Goal: Book appointment/travel/reservation

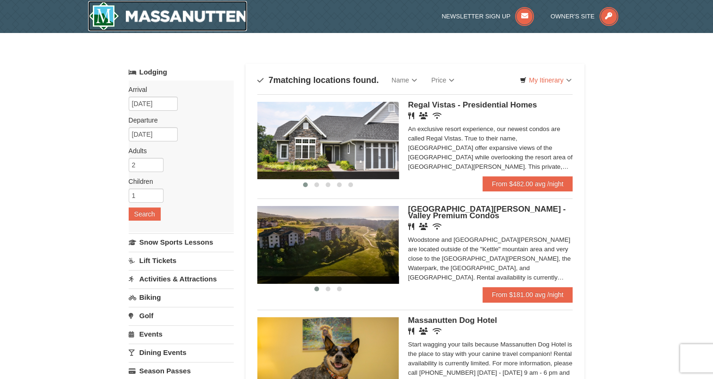
click at [131, 20] on img at bounding box center [167, 16] width 159 height 30
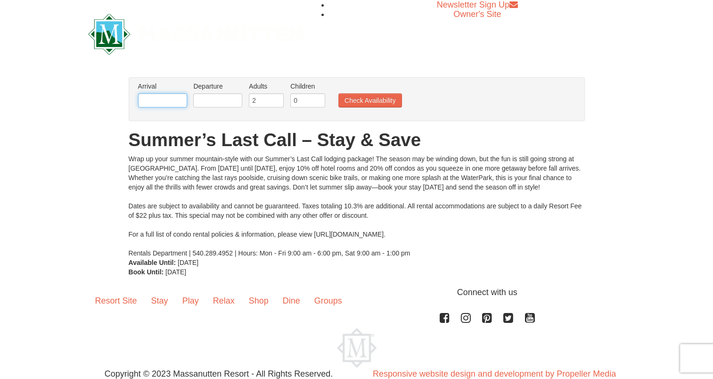
click at [175, 104] on input "text" at bounding box center [162, 100] width 49 height 14
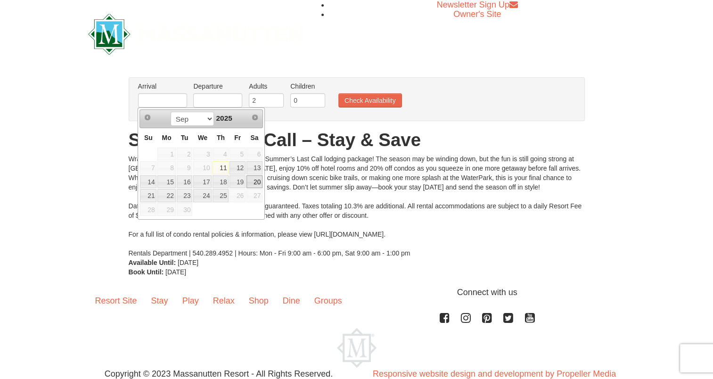
click at [261, 180] on link "20" at bounding box center [254, 181] width 16 height 13
type input "[DATE]"
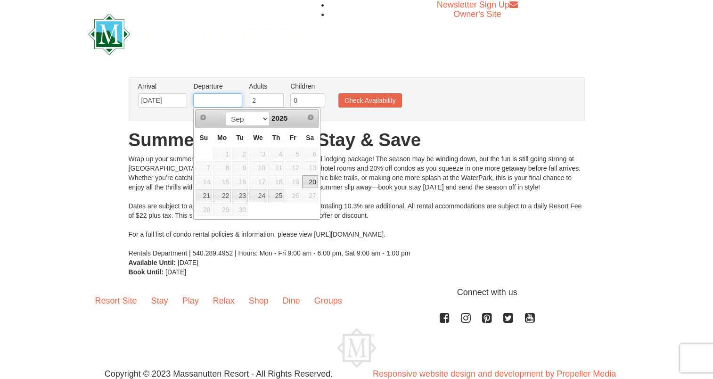
click at [229, 101] on input "text" at bounding box center [217, 100] width 49 height 14
click at [204, 193] on link "21" at bounding box center [204, 195] width 16 height 13
type input "[DATE]"
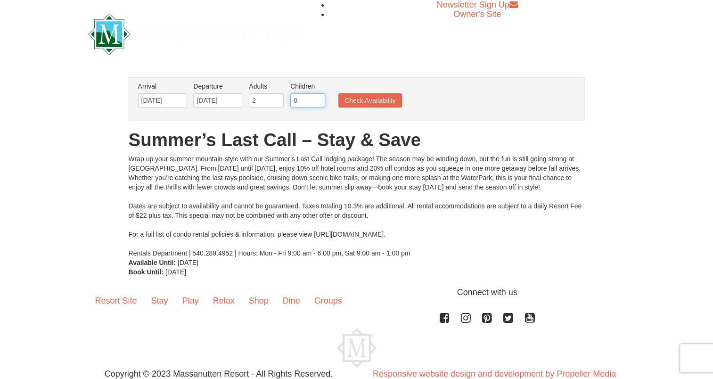
click at [311, 99] on input "0" at bounding box center [307, 100] width 35 height 14
type input "1"
click at [319, 100] on input "1" at bounding box center [307, 100] width 35 height 14
click at [372, 100] on button "Check Availability" at bounding box center [370, 100] width 64 height 14
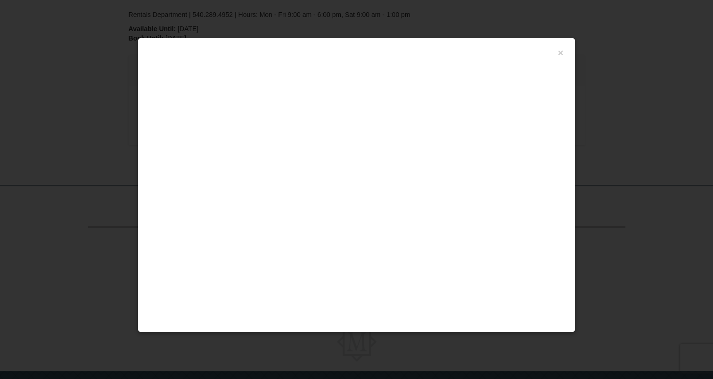
scroll to position [246, 0]
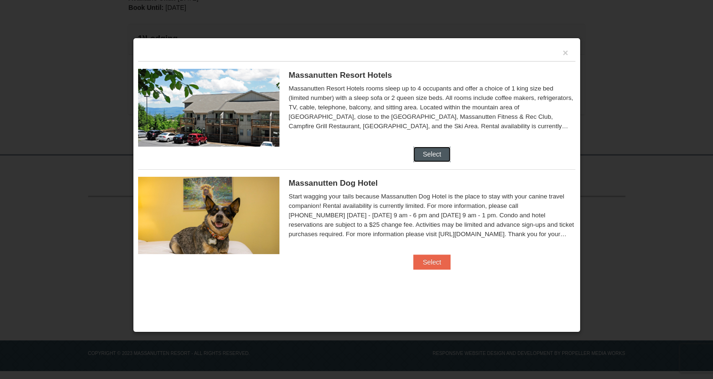
click at [420, 157] on button "Select" at bounding box center [431, 154] width 37 height 15
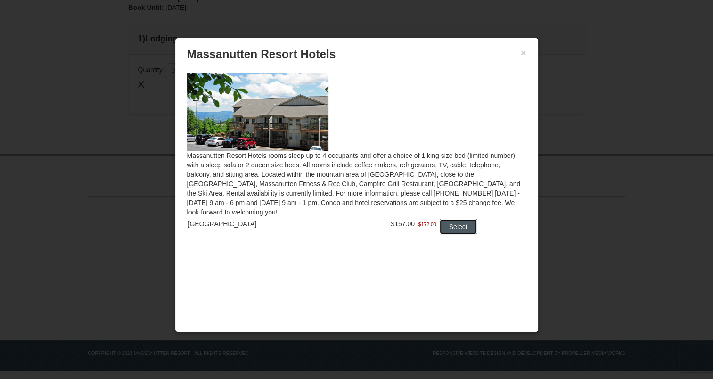
click at [457, 228] on button "Select" at bounding box center [458, 226] width 37 height 15
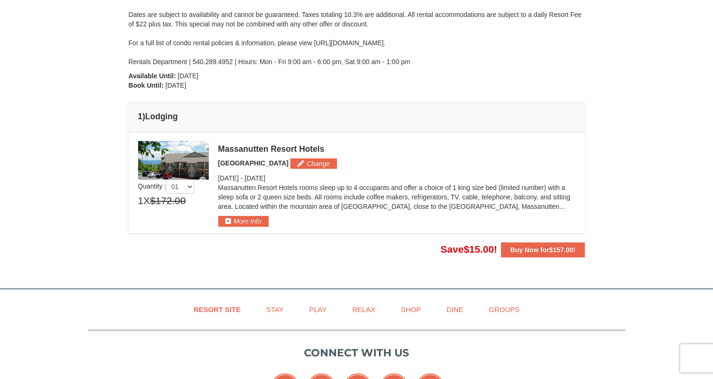
scroll to position [169, 0]
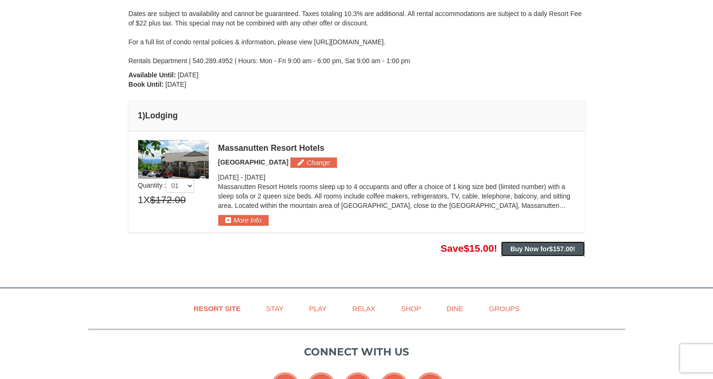
click at [558, 247] on span "$157.00" at bounding box center [561, 249] width 24 height 8
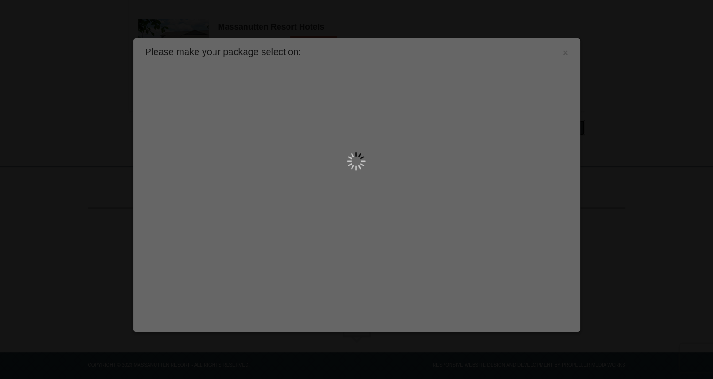
scroll to position [302, 0]
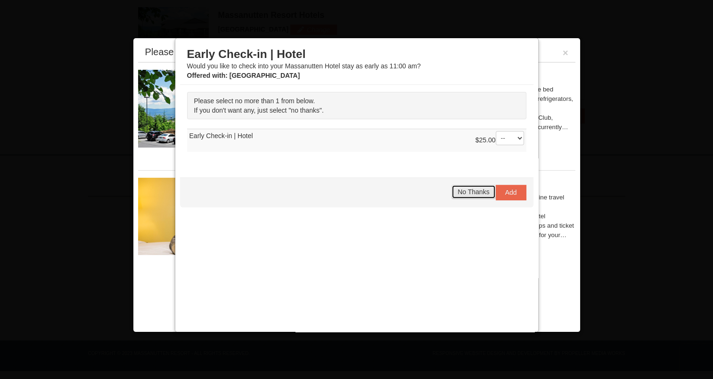
click at [461, 194] on span "No Thanks" at bounding box center [474, 192] width 32 height 8
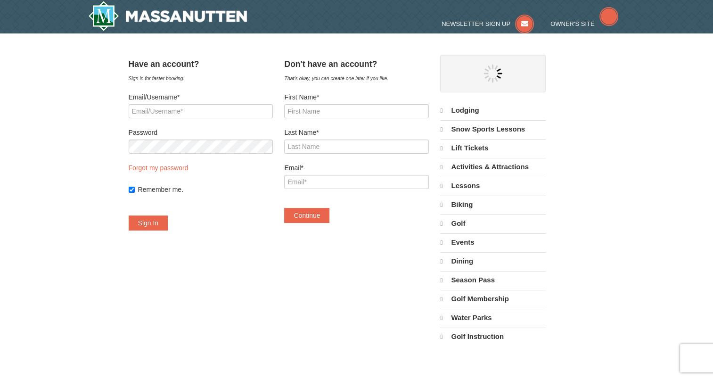
select select "9"
